Goal: Task Accomplishment & Management: Complete application form

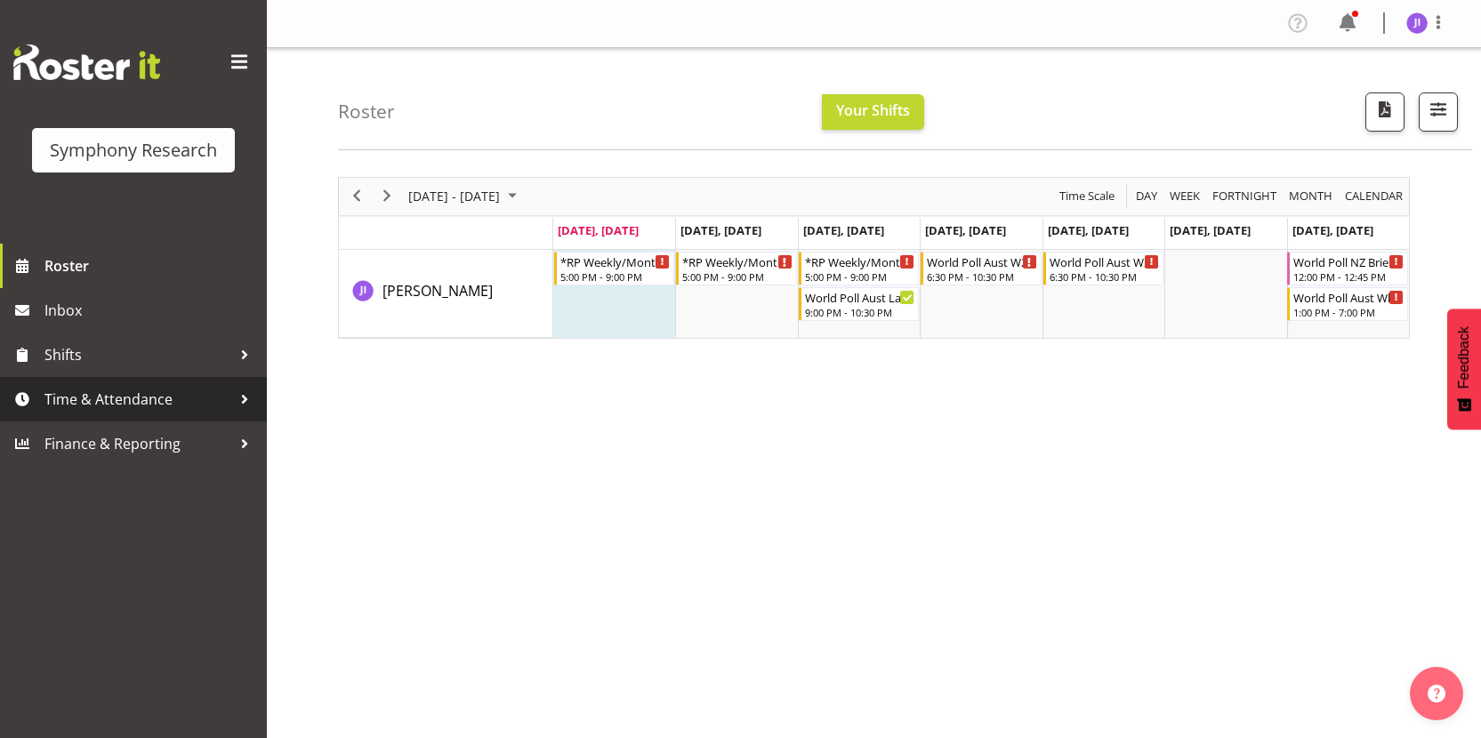
click at [131, 392] on span "Time & Attendance" at bounding box center [137, 399] width 187 height 27
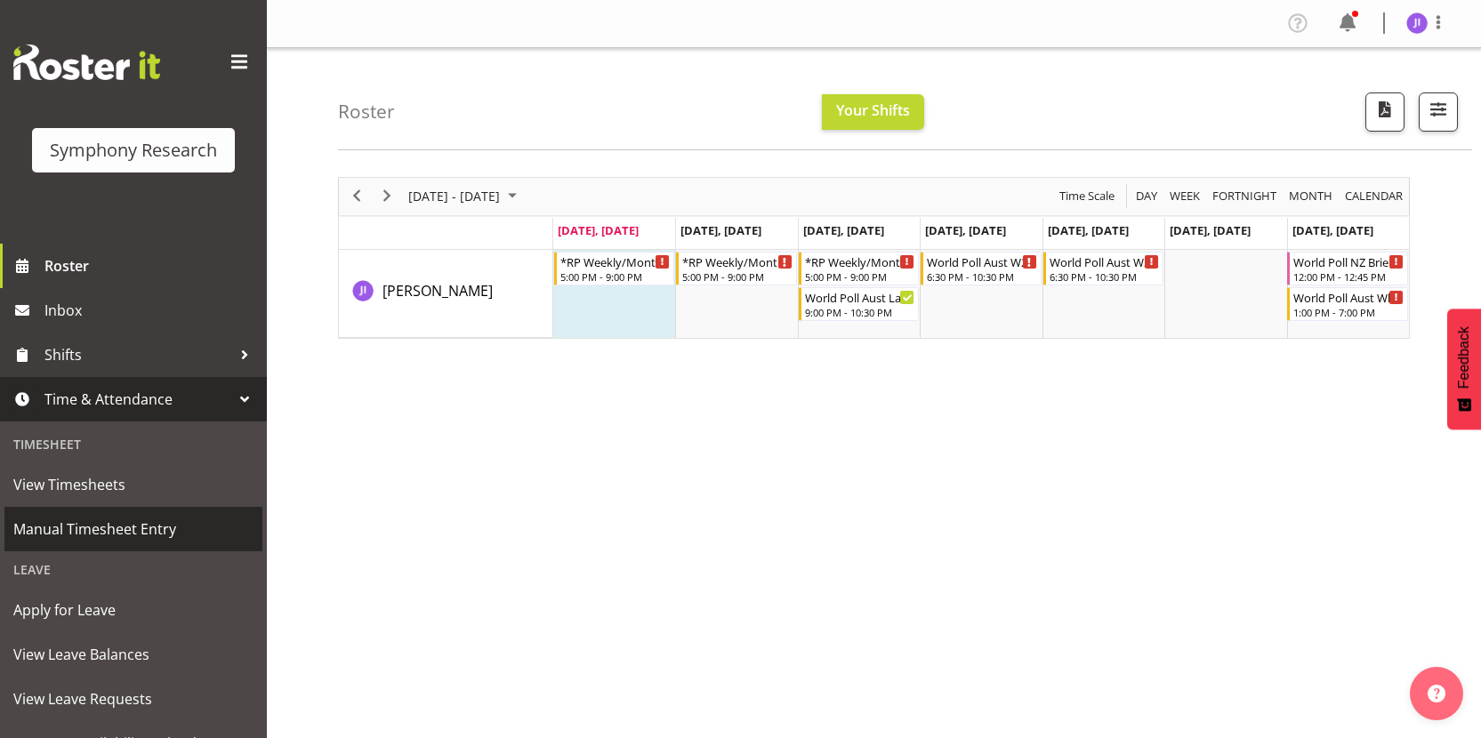
click at [116, 525] on span "Manual Timesheet Entry" at bounding box center [133, 529] width 240 height 27
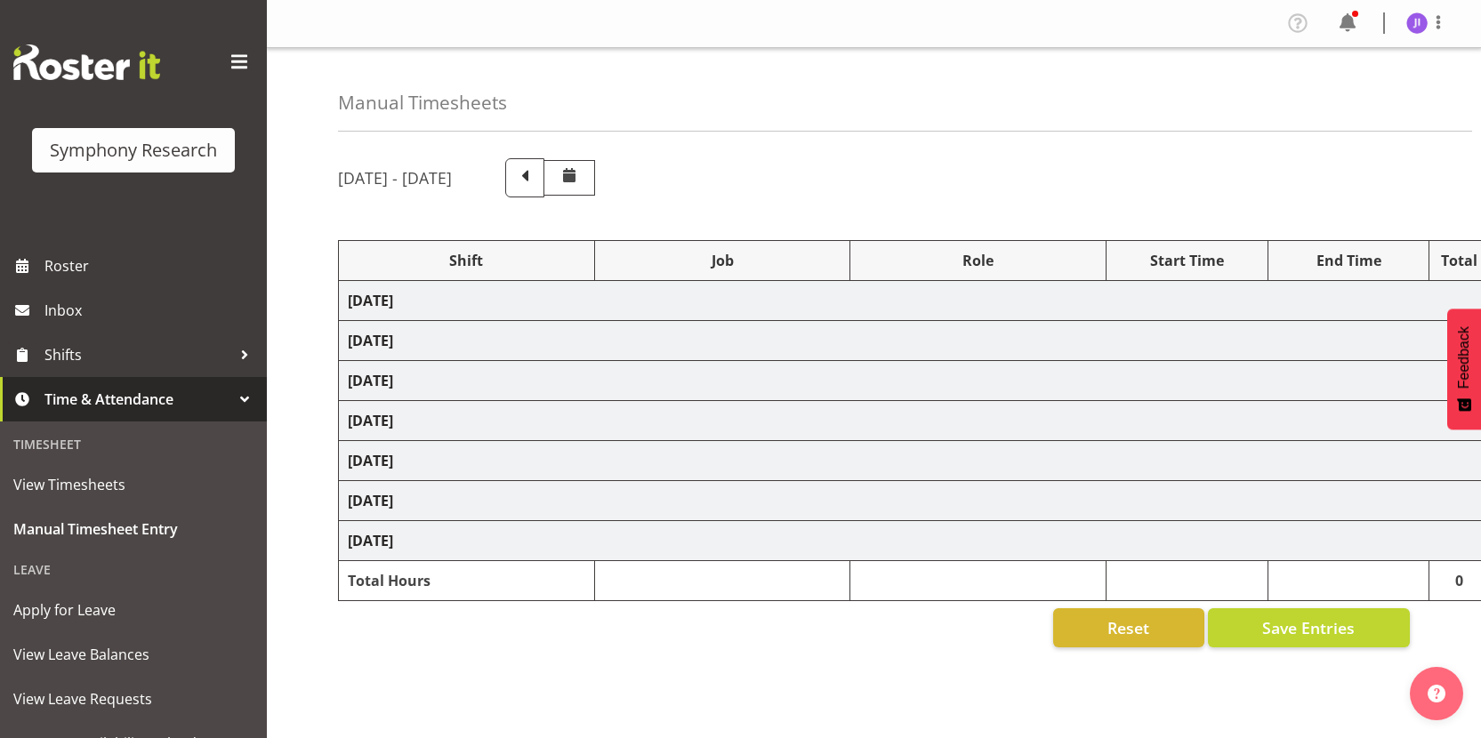
select select "48116"
select select "10458"
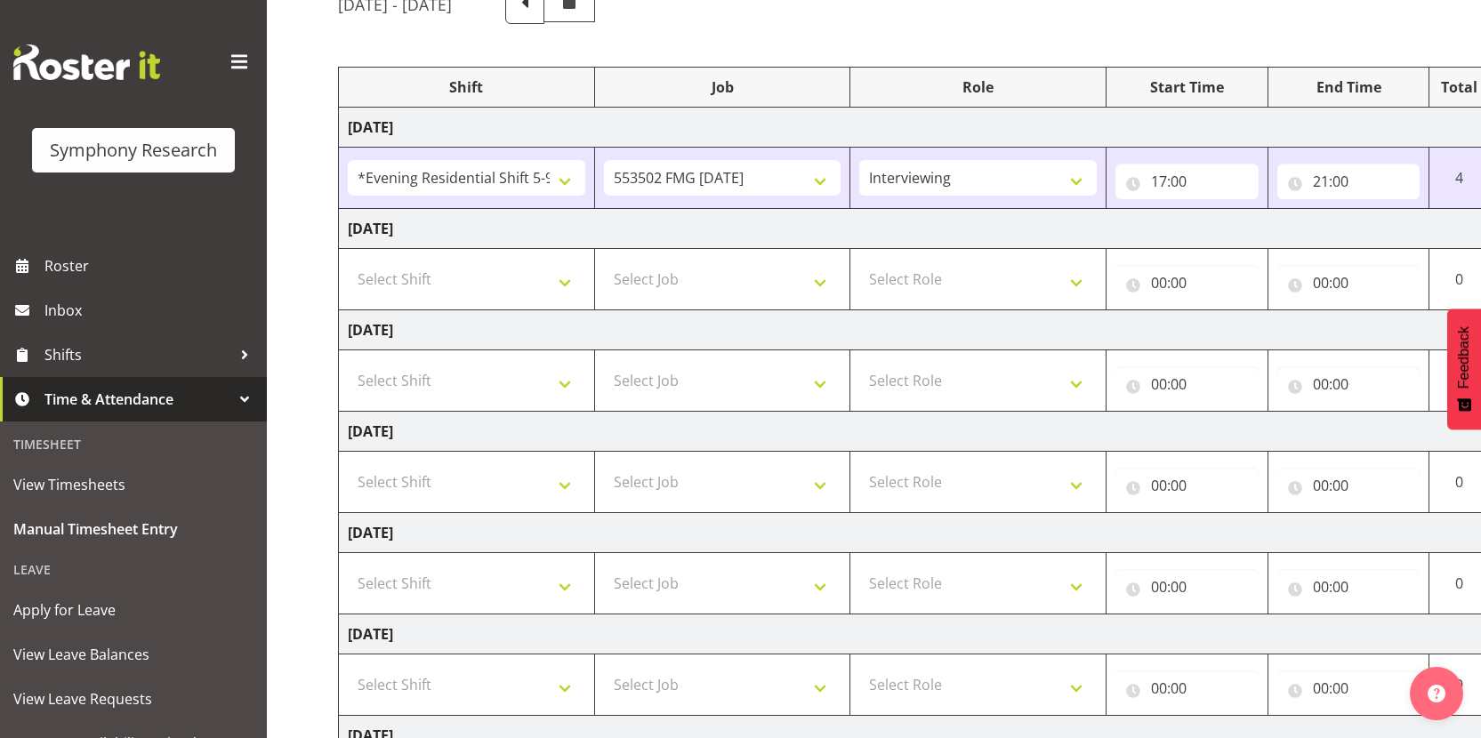
scroll to position [0, 102]
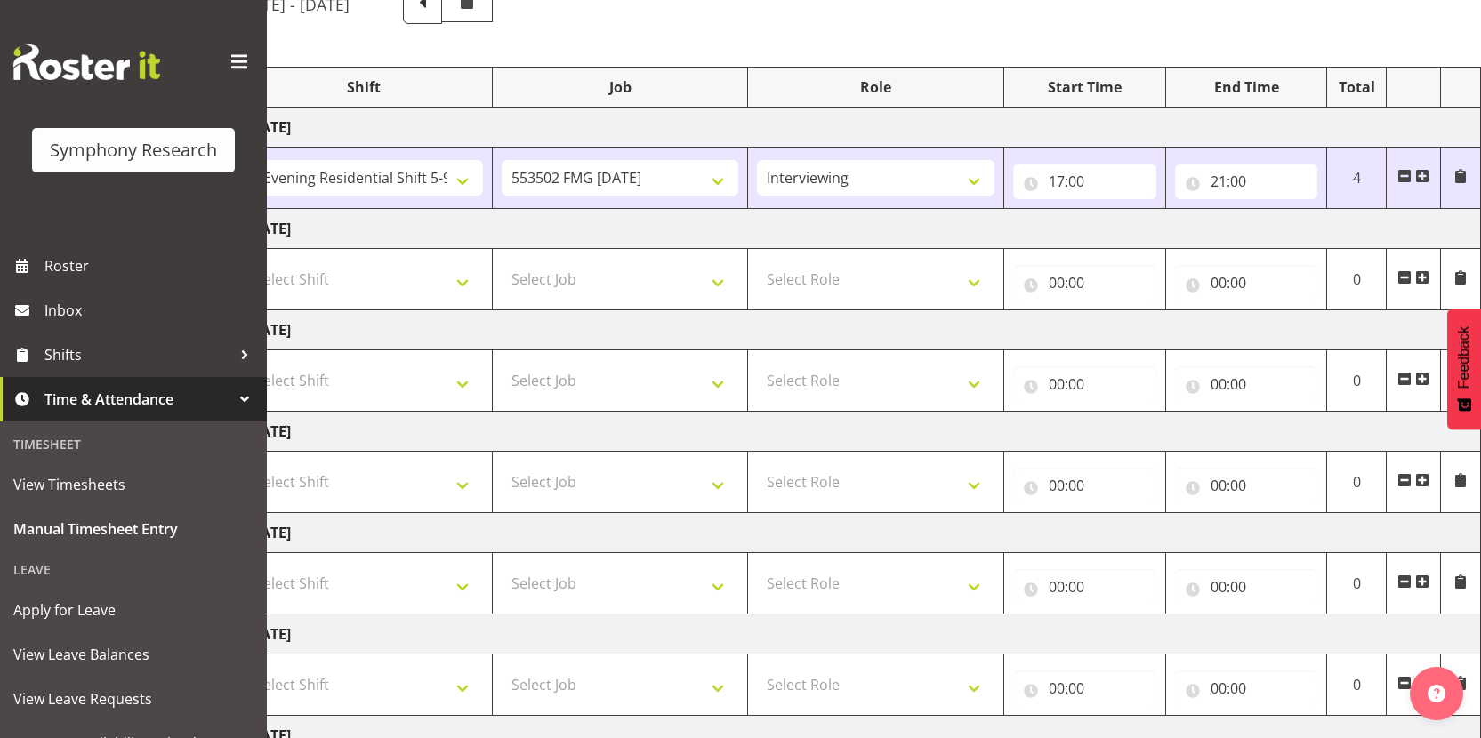
click at [1424, 177] on span at bounding box center [1422, 176] width 14 height 14
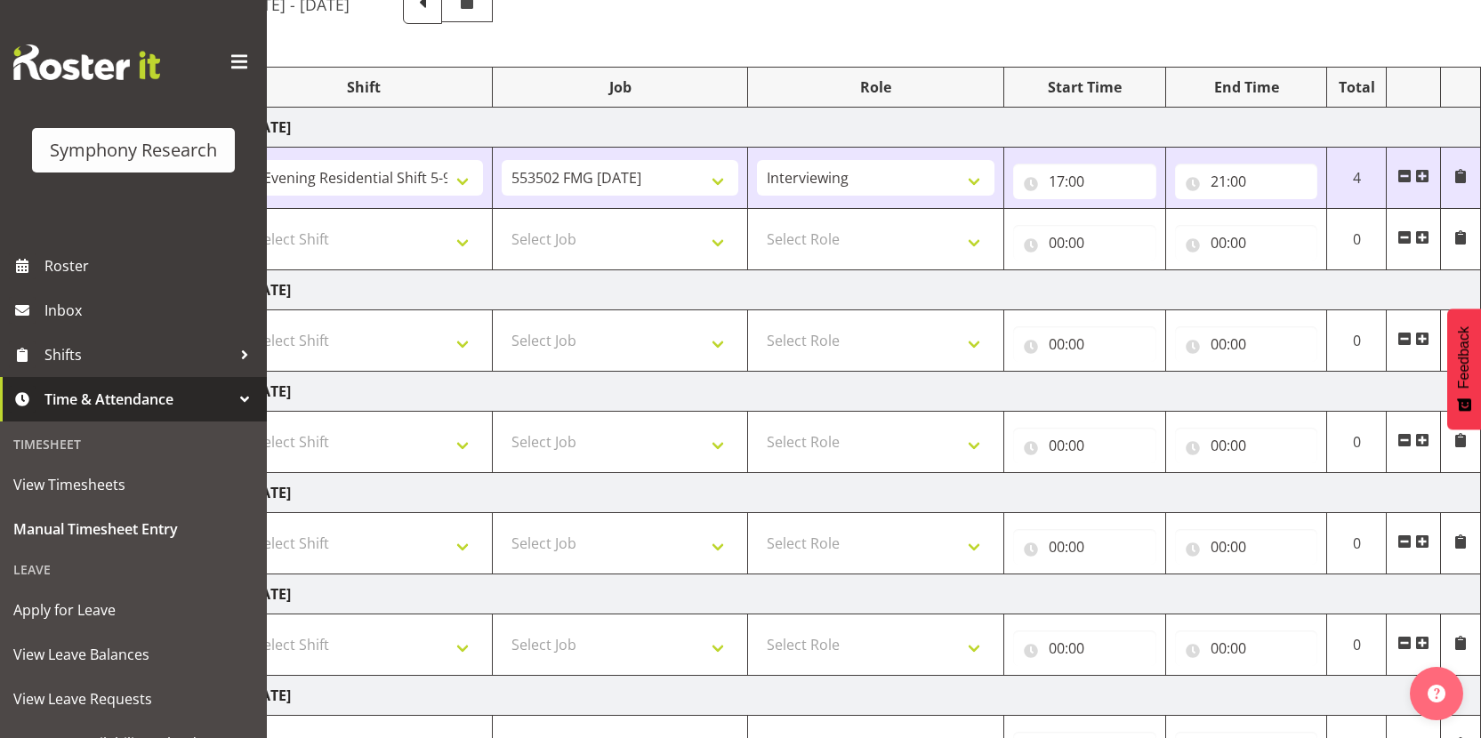
click at [1424, 236] on span at bounding box center [1422, 237] width 14 height 14
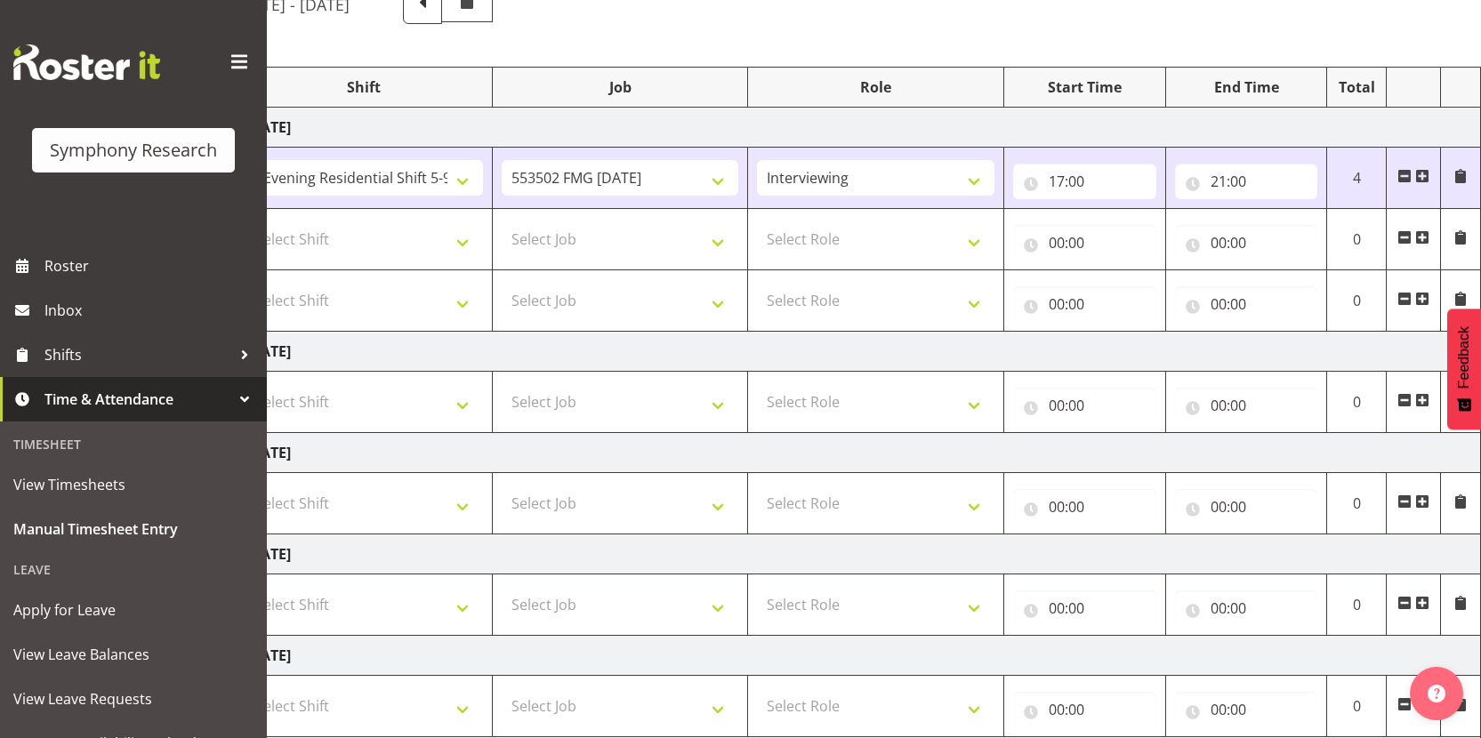
scroll to position [0, 0]
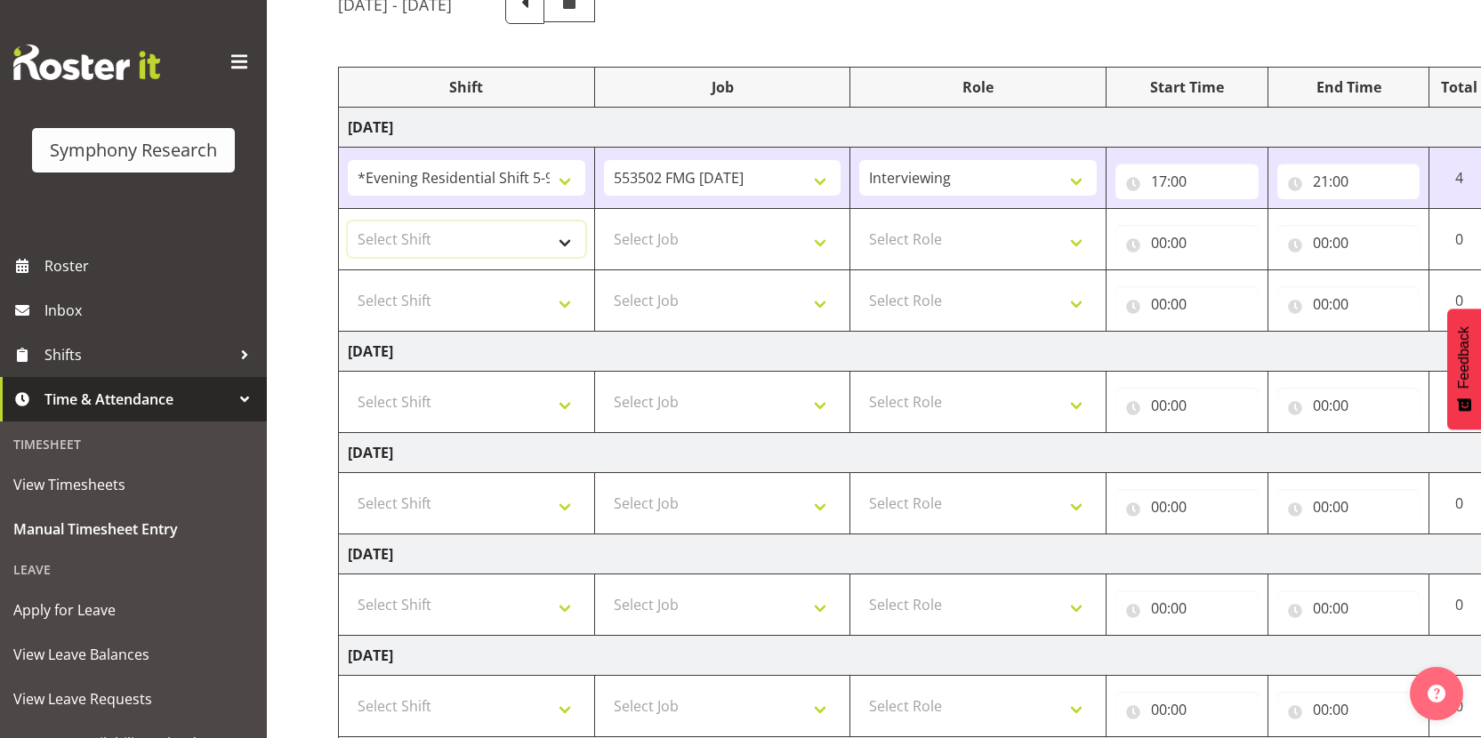
click at [480, 231] on select "Select Shift !!Weekend Residential (Roster IT Shift Label) *Business 9/10am ~ 4…" at bounding box center [467, 240] width 238 height 36
select select "48116"
click at [497, 315] on select "Select Shift !!Weekend Residential (Roster IT Shift Label) *Business 9/10am ~ 4…" at bounding box center [467, 301] width 238 height 36
select select "48116"
click at [692, 246] on select "Select Job 550060 IF Admin 553492 World Poll Australia Wave 2 2025 553500 BFM J…" at bounding box center [723, 240] width 238 height 36
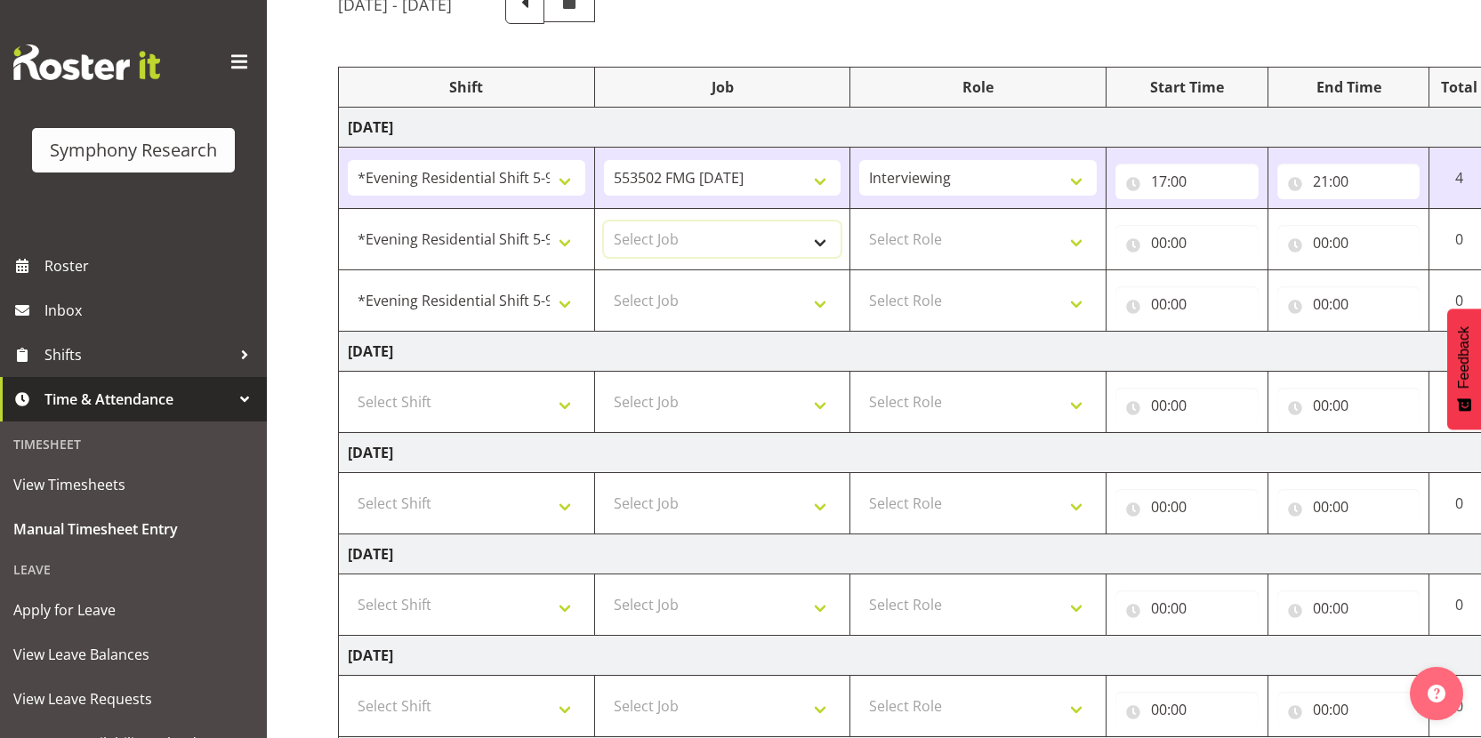
select select "10242"
click at [958, 237] on select "Select Role Interviewing Briefing" at bounding box center [978, 240] width 238 height 36
select select "47"
click at [936, 306] on select "Select Role Interviewing Briefing" at bounding box center [978, 301] width 238 height 36
select select "47"
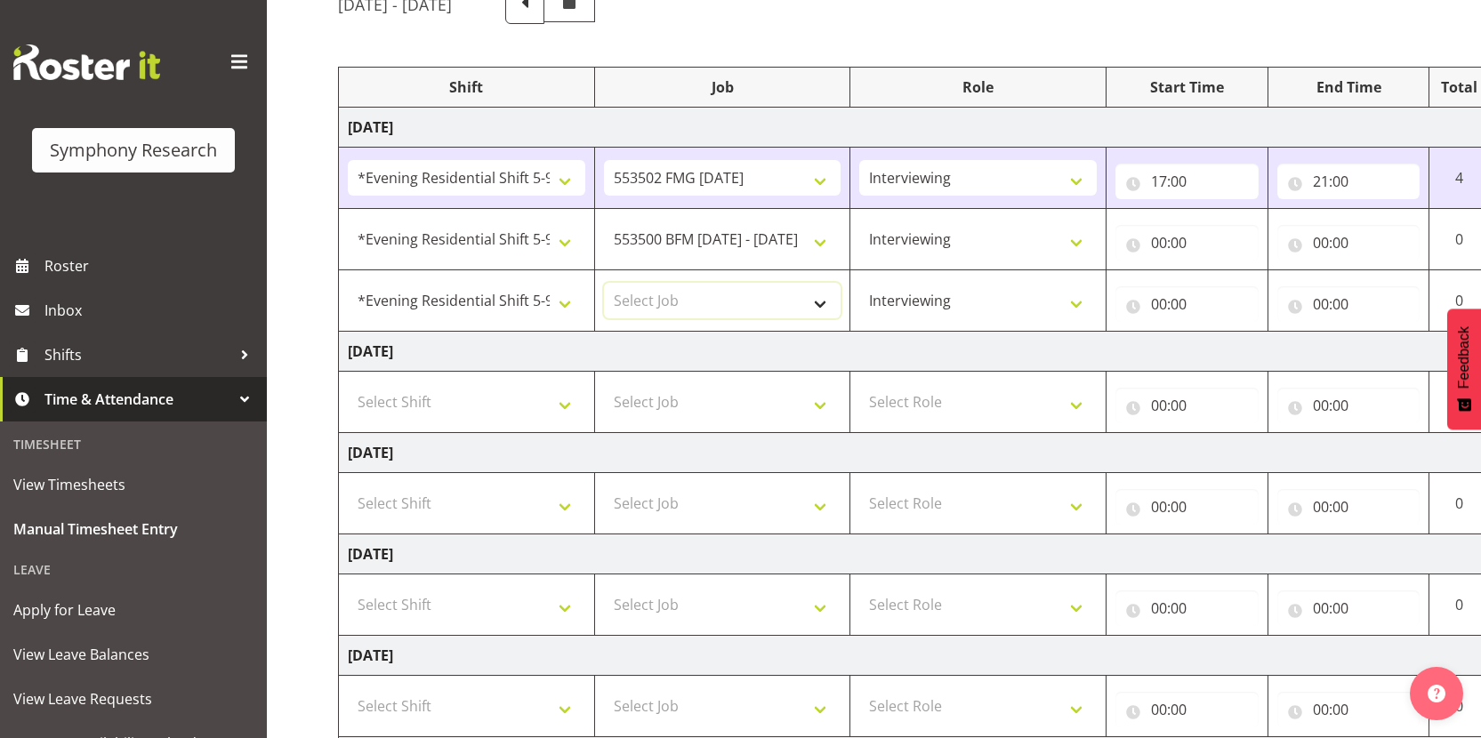
click at [735, 303] on select "Select Job 550060 IF Admin 553492 World Poll Australia Wave 2 2025 553500 BFM J…" at bounding box center [723, 301] width 238 height 36
select select "10458"
click at [1326, 187] on input "21:00" at bounding box center [1349, 182] width 143 height 36
click at [1389, 231] on select "00 01 02 03 04 05 06 07 08 09 10 11 12 13 14 15 16 17 18 19 20 21 22 23" at bounding box center [1399, 228] width 40 height 36
select select "17"
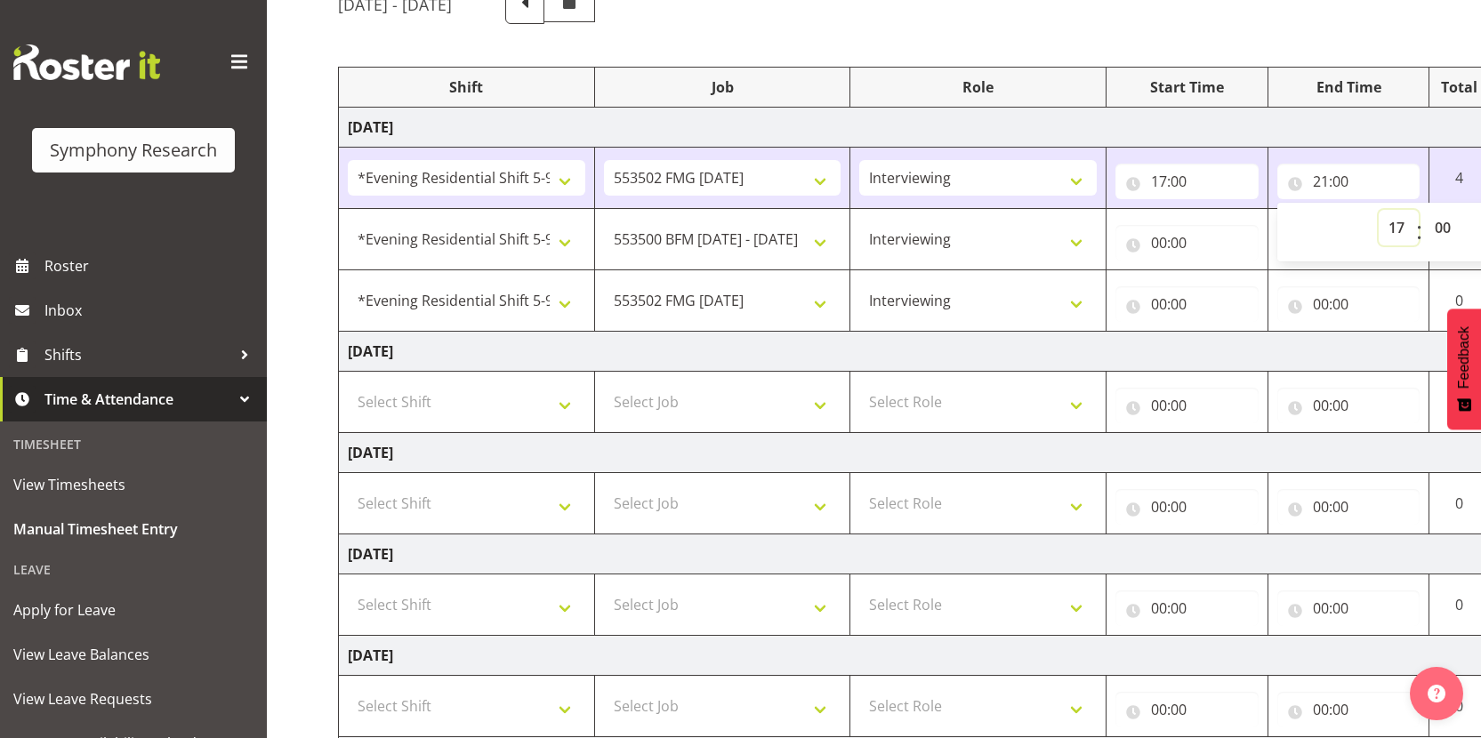
type input "17:00"
click at [1350, 182] on input "17:00" at bounding box center [1349, 182] width 143 height 36
click at [1348, 181] on input "17:00" at bounding box center [1349, 182] width 143 height 36
click at [1439, 229] on select "00 01 02 03 04 05 06 07 08 09 10 11 12 13 14 15 16 17 18 19 20 21 22 23 24 25 2…" at bounding box center [1445, 228] width 40 height 36
select select "45"
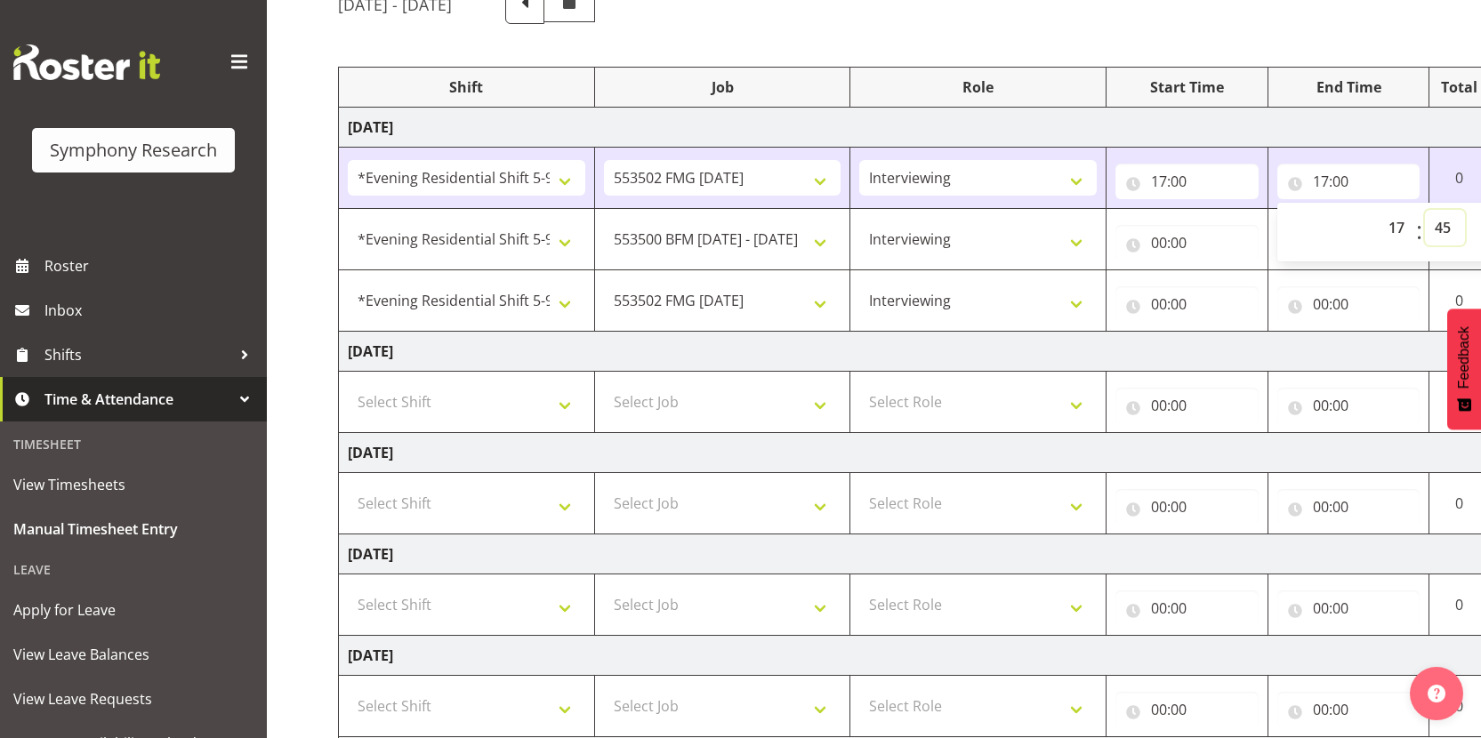
type input "17:45"
click at [1160, 252] on input "00:00" at bounding box center [1187, 243] width 143 height 36
click at [1228, 294] on select "00 01 02 03 04 05 06 07 08 09 10 11 12 13 14 15 16 17 18 19 20 21 22 23" at bounding box center [1237, 289] width 40 height 36
select select "17"
type input "17:00"
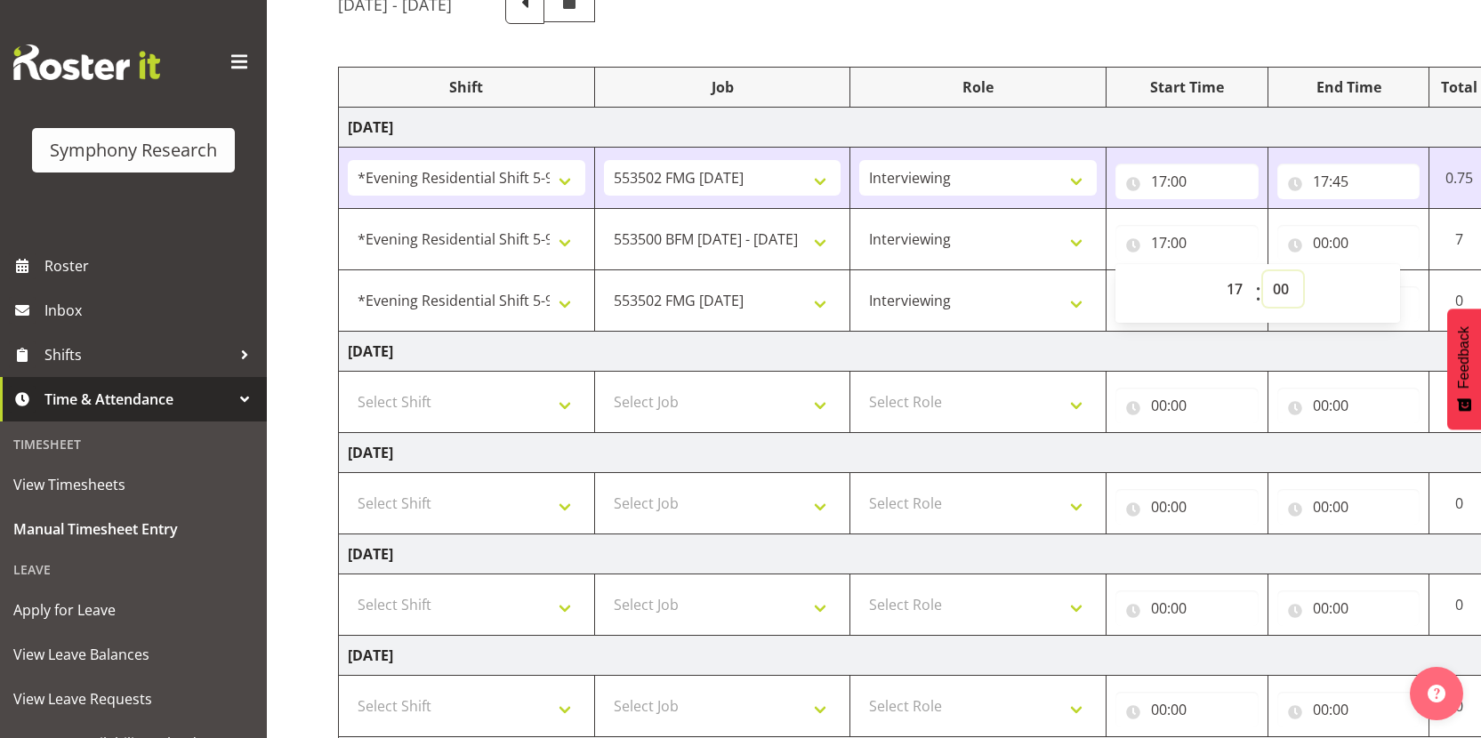
click at [1286, 294] on select "00 01 02 03 04 05 06 07 08 09 10 11 12 13 14 15 16 17 18 19 20 21 22 23 24 25 2…" at bounding box center [1283, 289] width 40 height 36
select select "45"
type input "17:45"
click at [1327, 245] on input "00:00" at bounding box center [1349, 243] width 143 height 36
click at [1398, 296] on select "00 01 02 03 04 05 06 07 08 09 10 11 12 13 14 15 16 17 18 19 20 21 22 23" at bounding box center [1399, 289] width 40 height 36
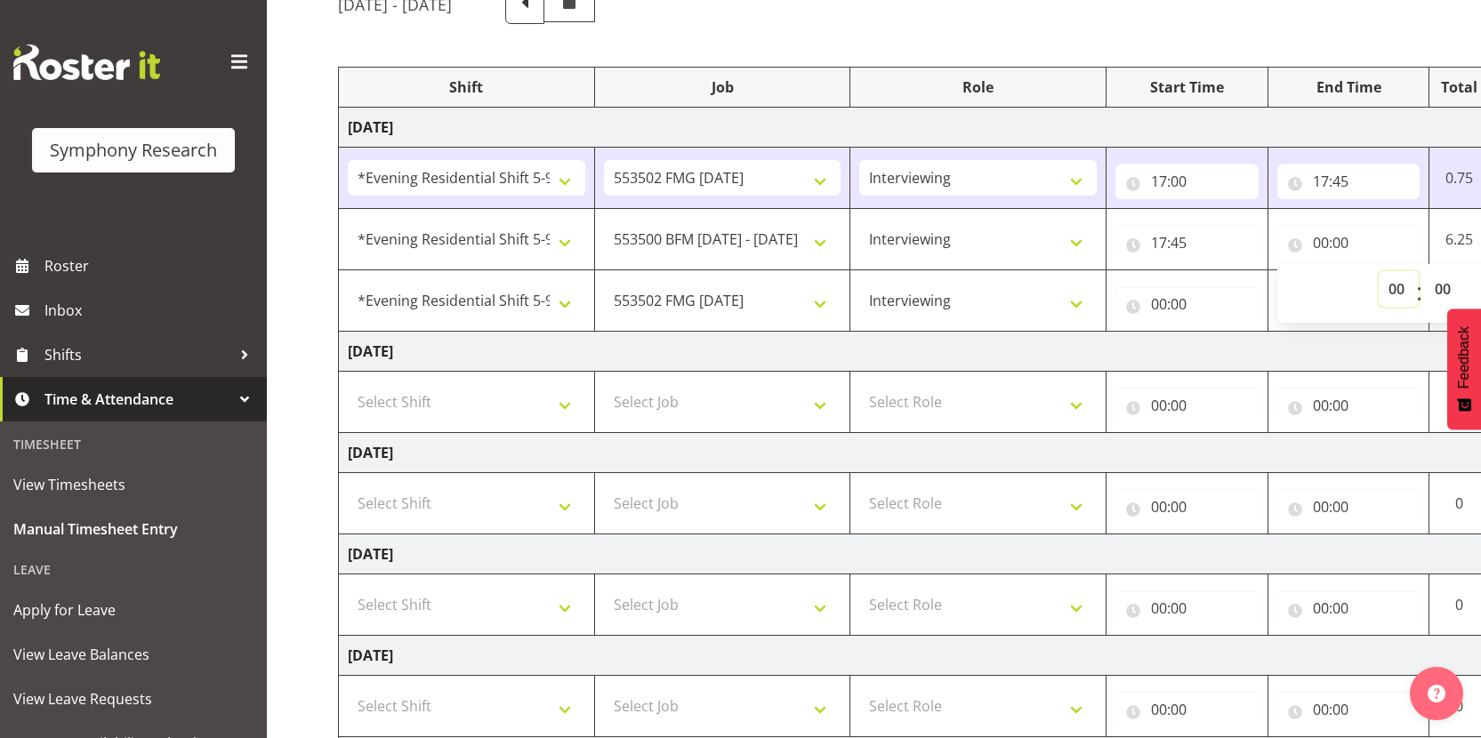
select select "18"
type input "18:00"
click at [1157, 304] on input "00:00" at bounding box center [1187, 304] width 143 height 36
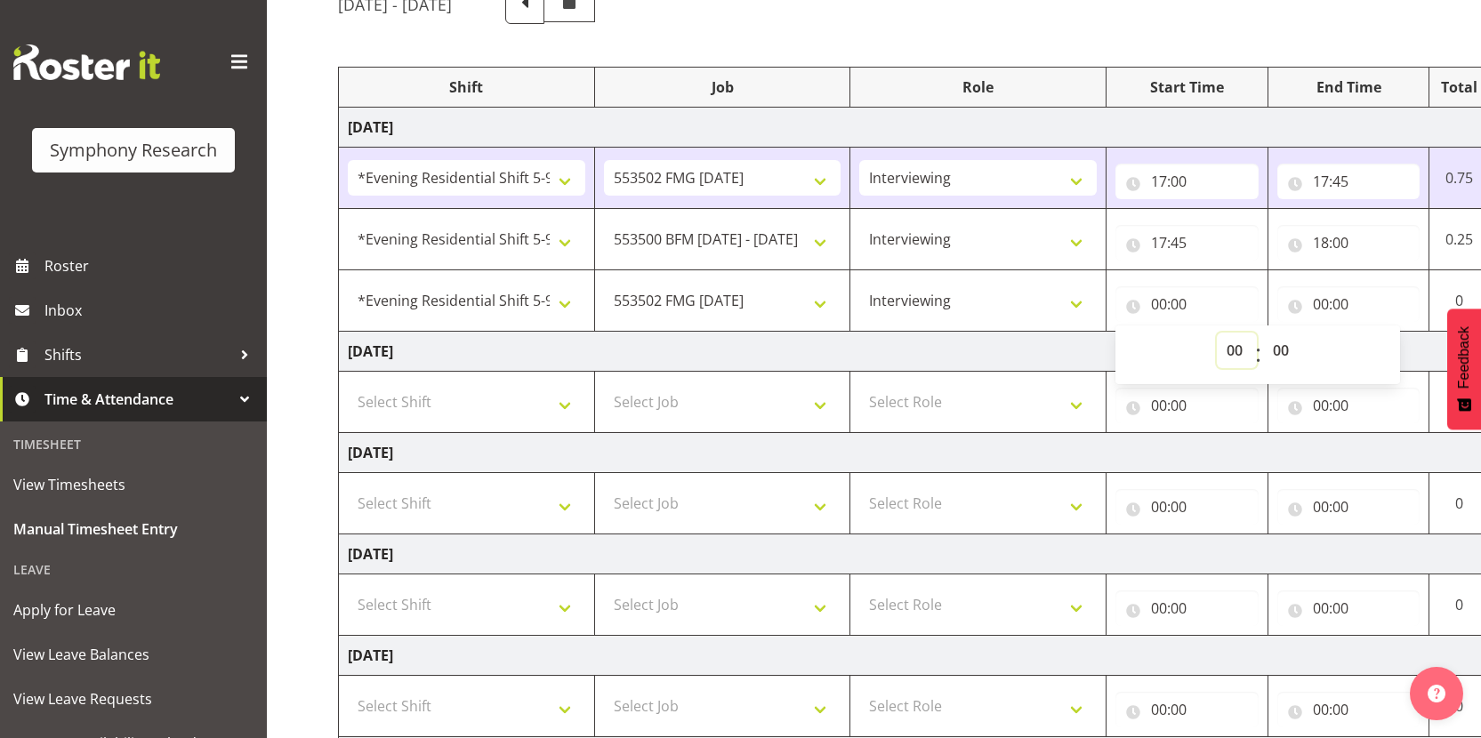
click at [1236, 350] on select "00 01 02 03 04 05 06 07 08 09 10 11 12 13 14 15 16 17 18 19 20 21 22 23" at bounding box center [1237, 351] width 40 height 36
click at [1237, 352] on select "00 01 02 03 04 05 06 07 08 09 10 11 12 13 14 15 16 17 18 19 20 21 22 23" at bounding box center [1237, 351] width 40 height 36
click at [1234, 351] on select "00 01 02 03 04 05 06 07 08 09 10 11 12 13 14 15 16 17 18 19 20 21 22 23" at bounding box center [1237, 351] width 40 height 36
select select "18"
type input "18:00"
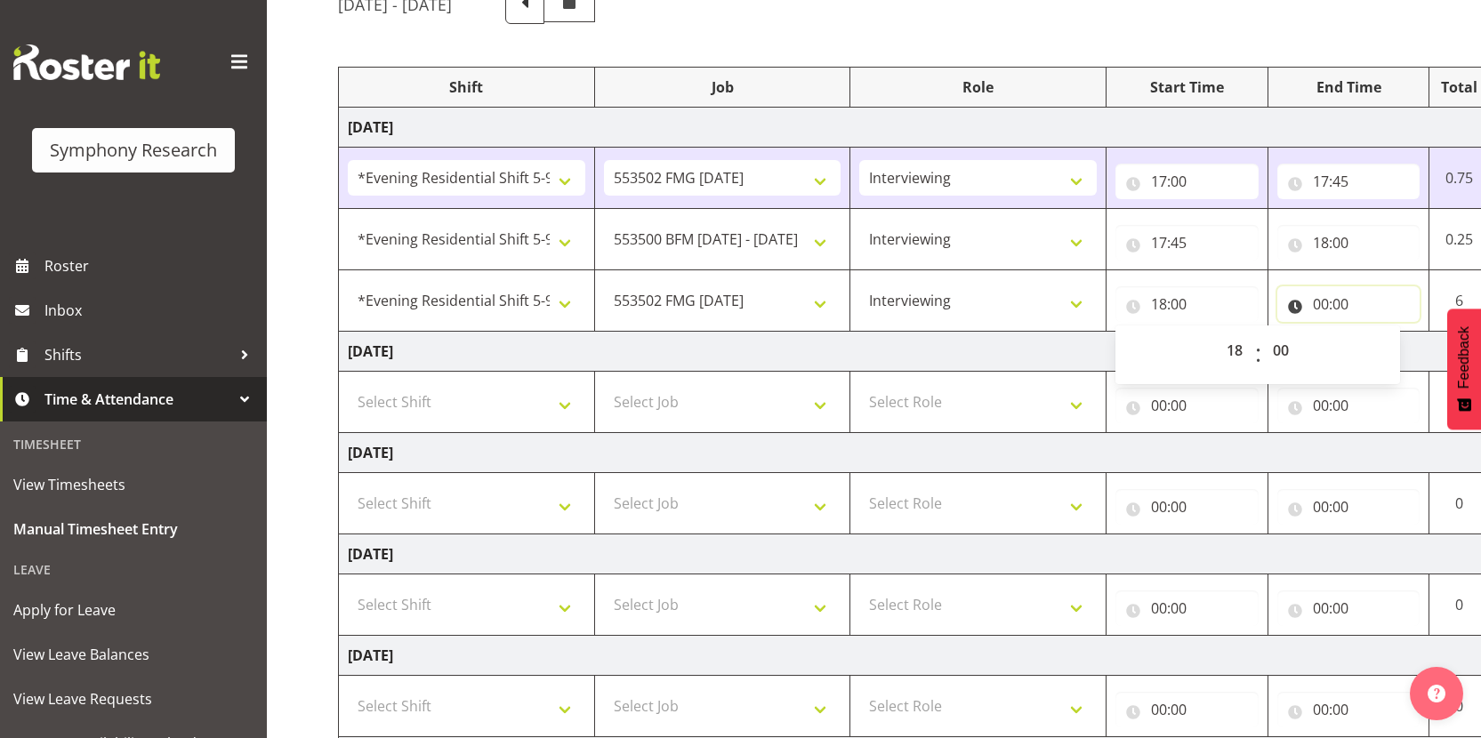
click at [1327, 302] on input "00:00" at bounding box center [1349, 304] width 143 height 36
click at [1389, 348] on select "00 01 02 03 04 05 06 07 08 09 10 11 12 13 14 15 16 17 18 19 20 21 22 23" at bounding box center [1399, 351] width 40 height 36
select select "21"
type input "21:00"
click at [1227, 455] on td "Wednesday 13th August 2025" at bounding box center [961, 453] width 1245 height 40
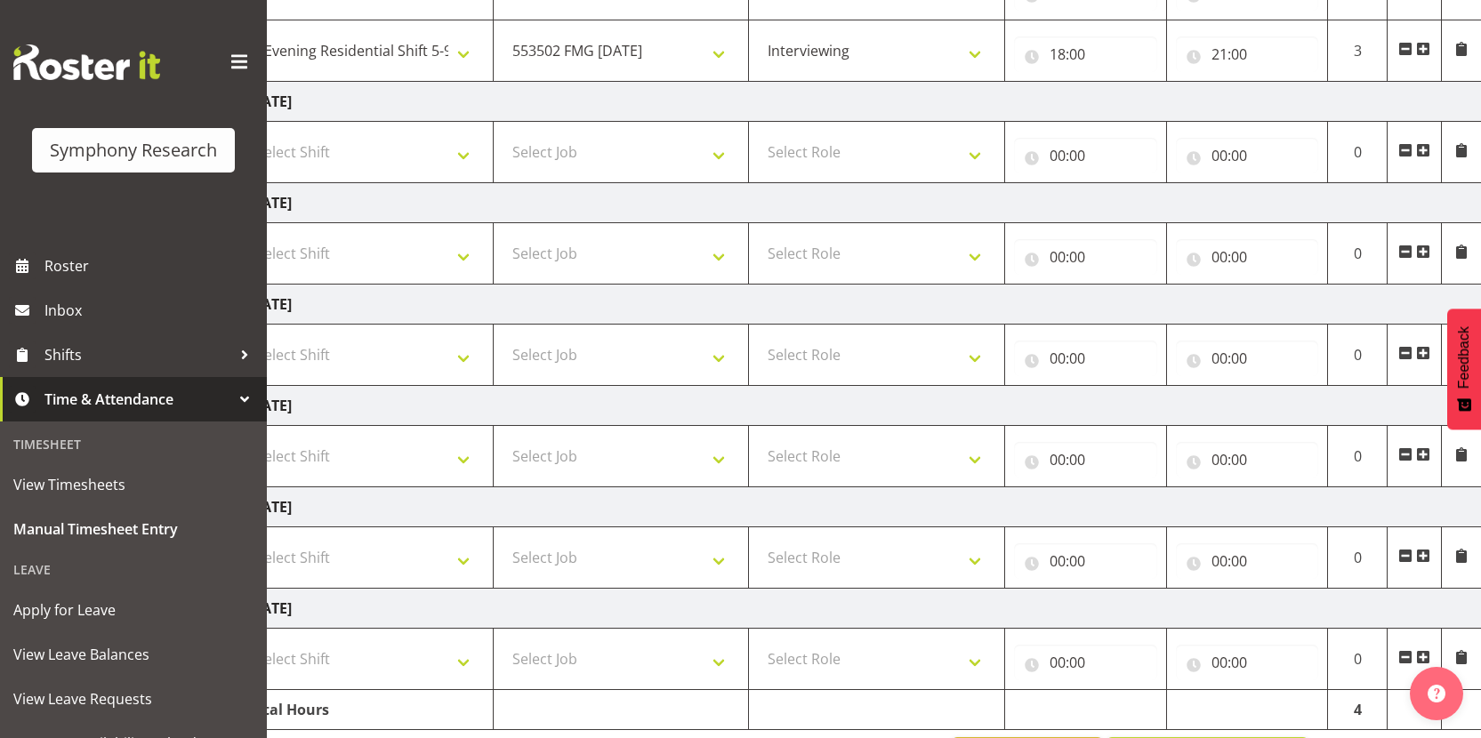
scroll to position [488, 0]
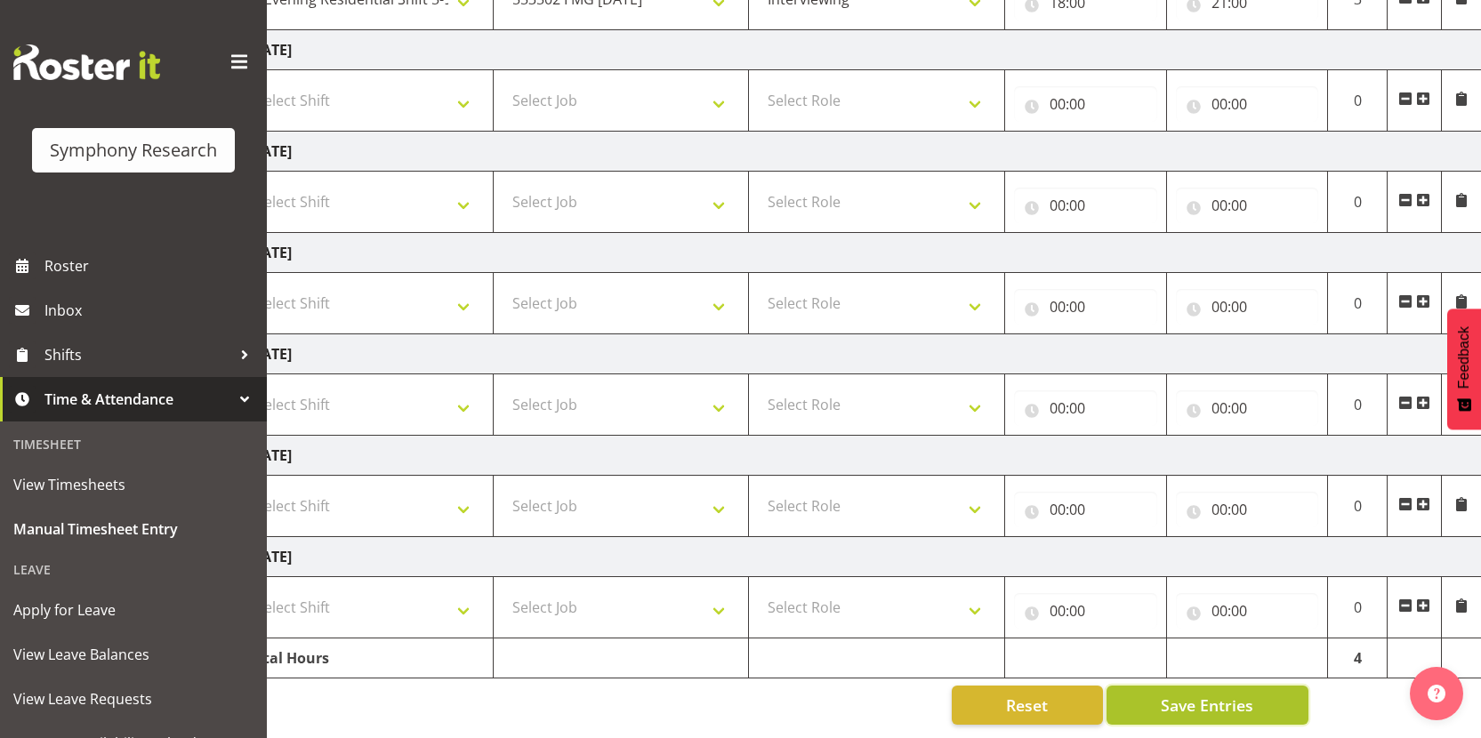
click at [1221, 695] on span "Save Entries" at bounding box center [1207, 705] width 93 height 23
